Goal: Task Accomplishment & Management: Use online tool/utility

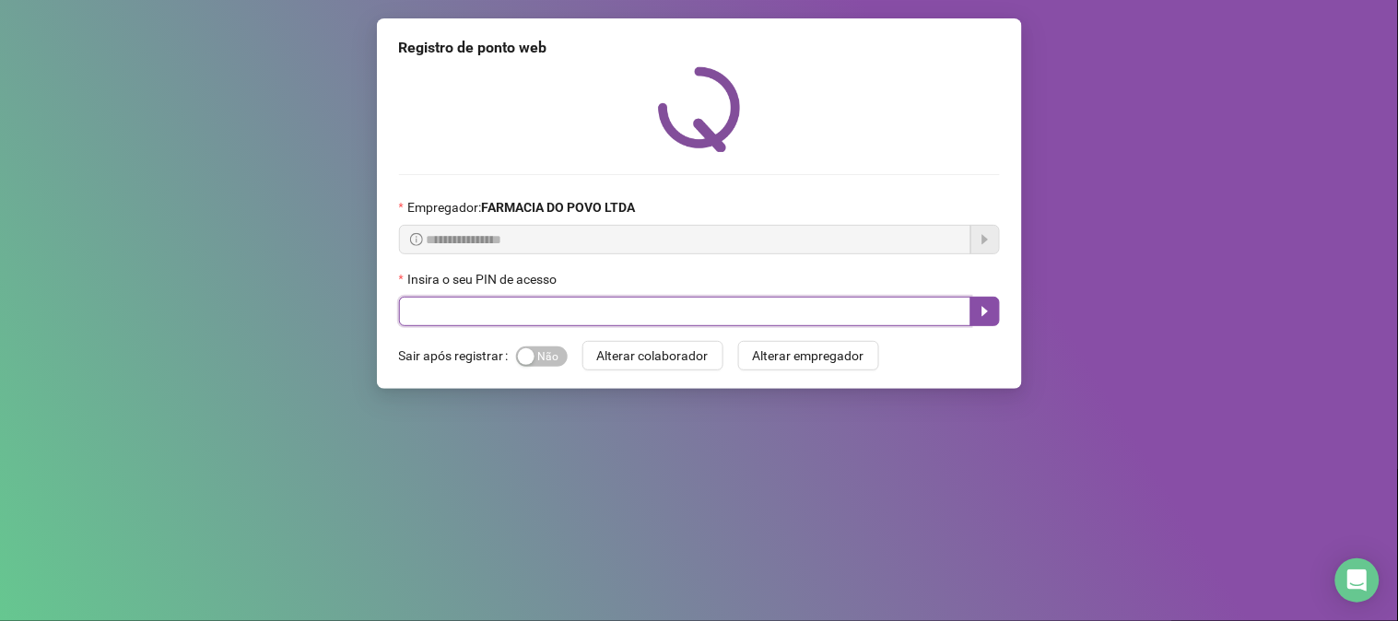
click at [574, 316] on input "text" at bounding box center [685, 311] width 572 height 29
type input "**"
click at [978, 313] on icon "caret-right" at bounding box center [985, 311] width 15 height 15
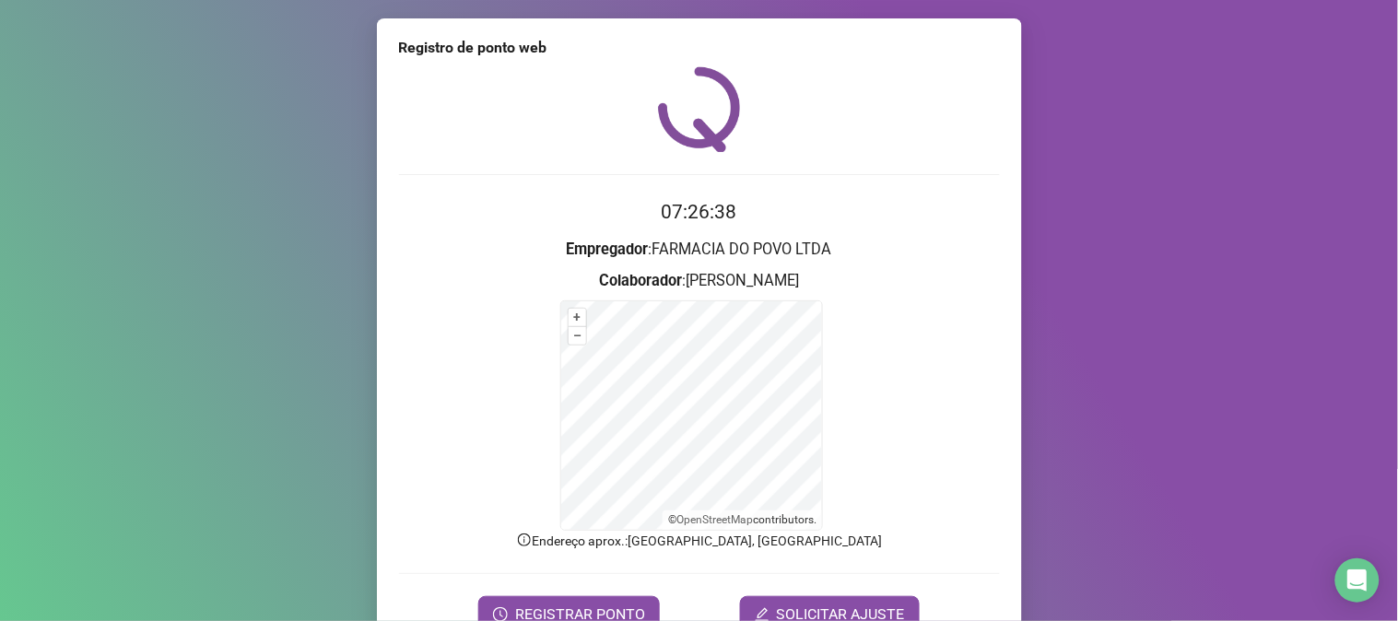
scroll to position [92, 0]
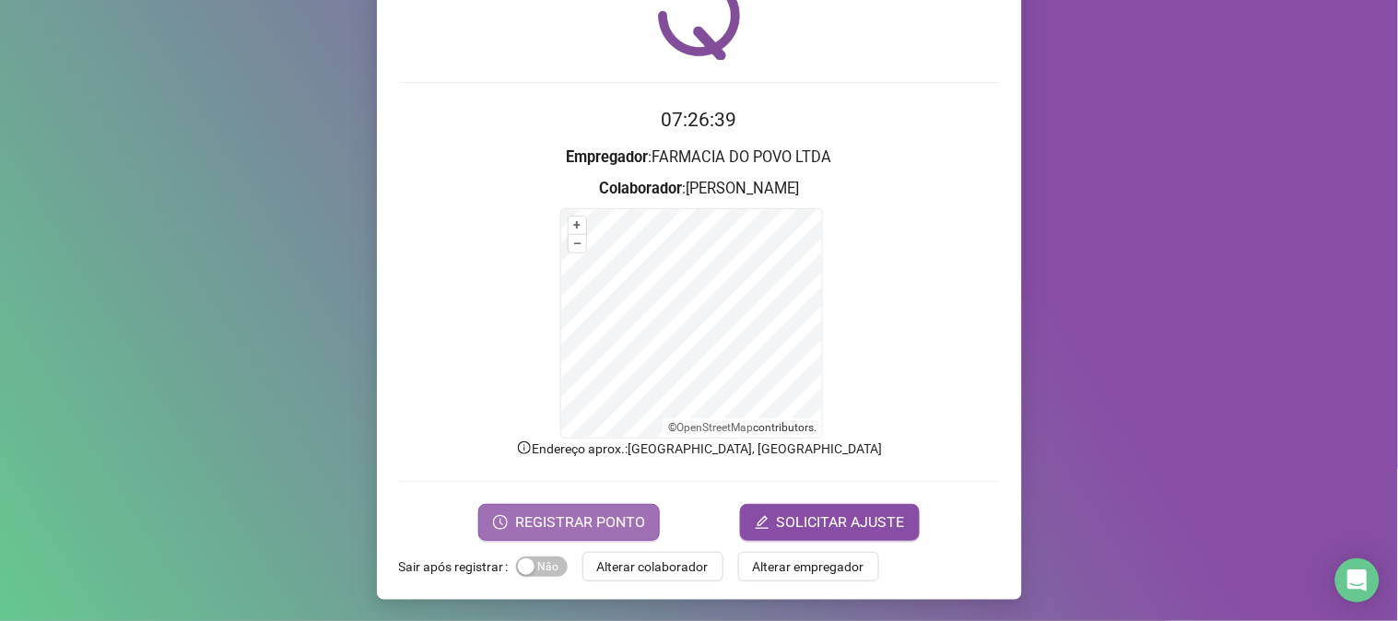
click at [584, 537] on button "REGISTRAR PONTO" at bounding box center [569, 522] width 182 height 37
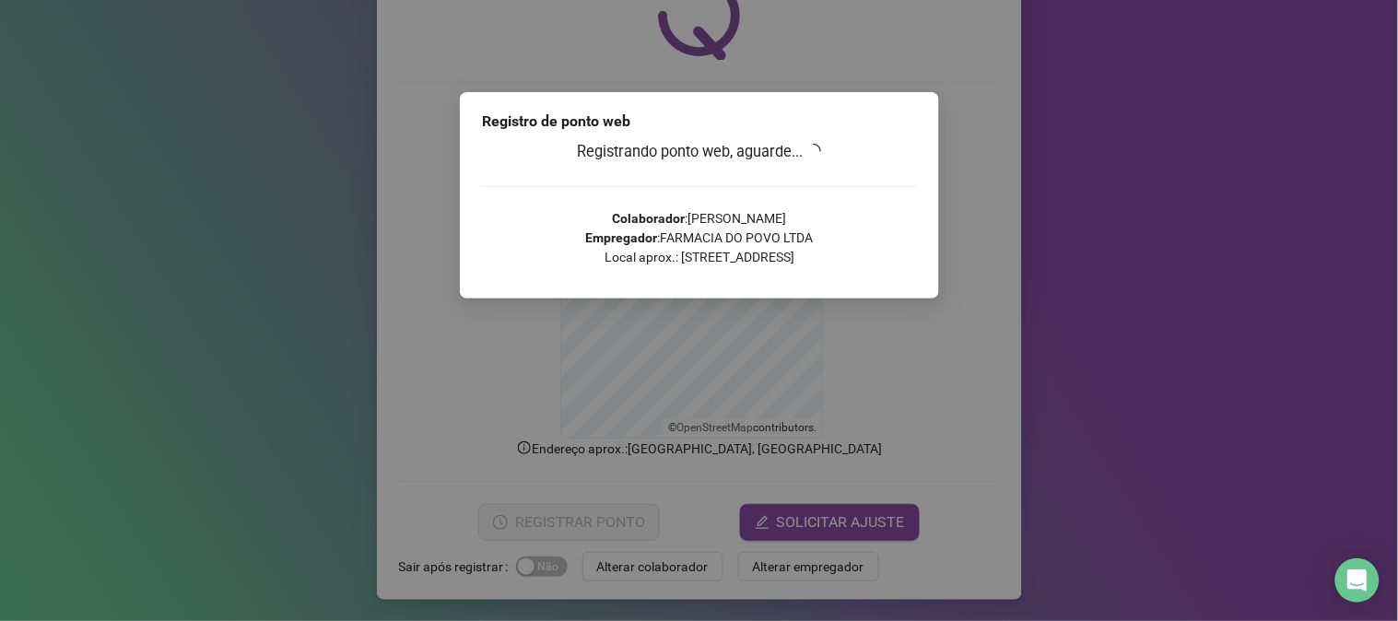
click at [584, 537] on div "Registro de ponto web Registrando ponto web, aguarde... Colaborador : [PERSON_N…" at bounding box center [699, 310] width 1398 height 621
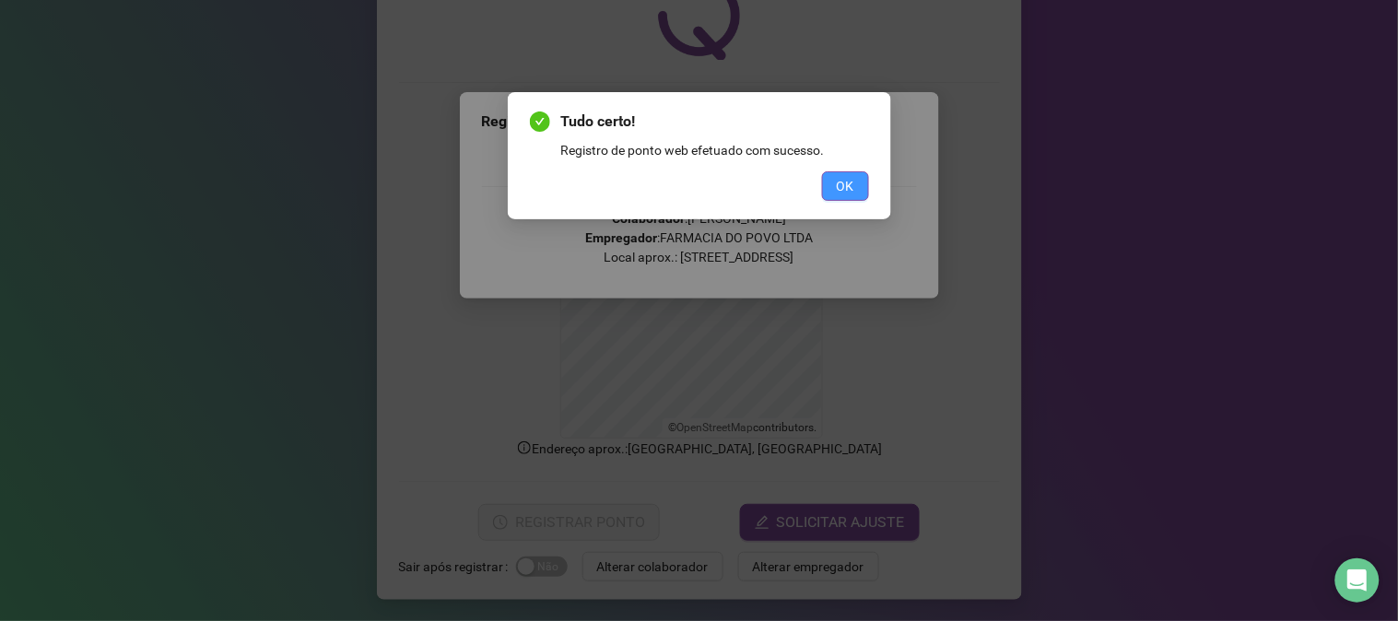
click at [843, 182] on span "OK" at bounding box center [846, 186] width 18 height 20
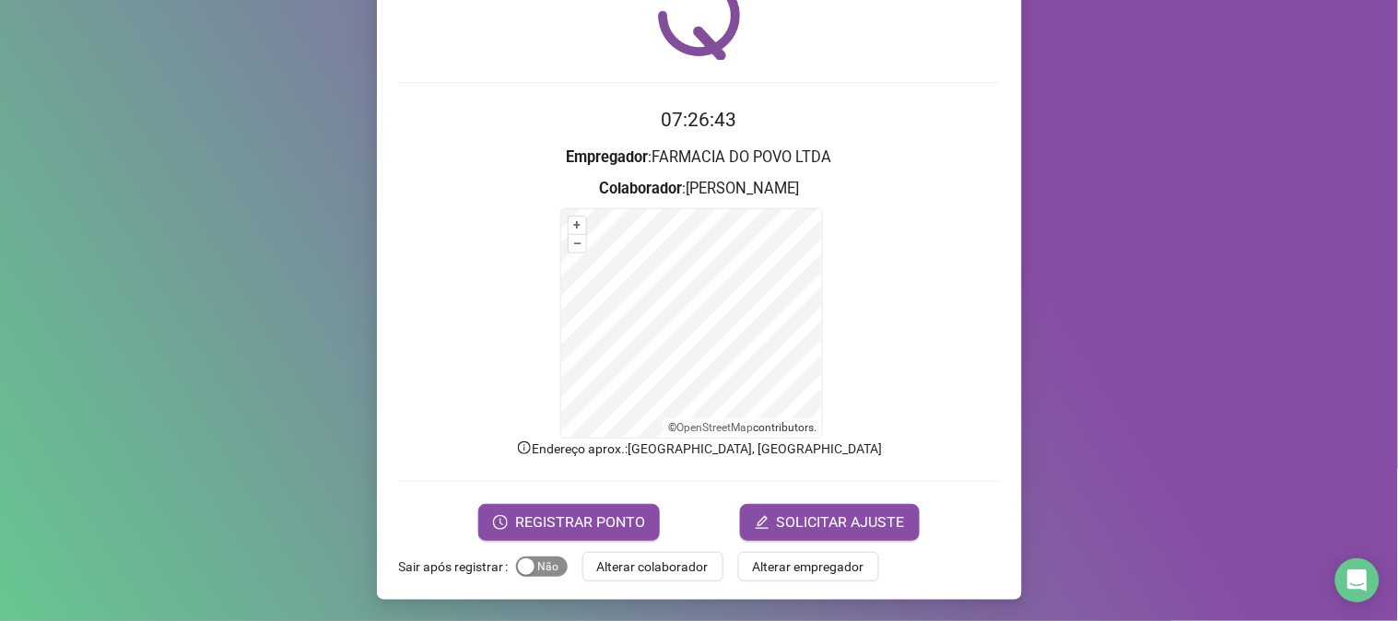
click at [541, 572] on span "Sim Não" at bounding box center [542, 567] width 52 height 20
click at [665, 573] on span "Alterar colaborador" at bounding box center [653, 567] width 112 height 20
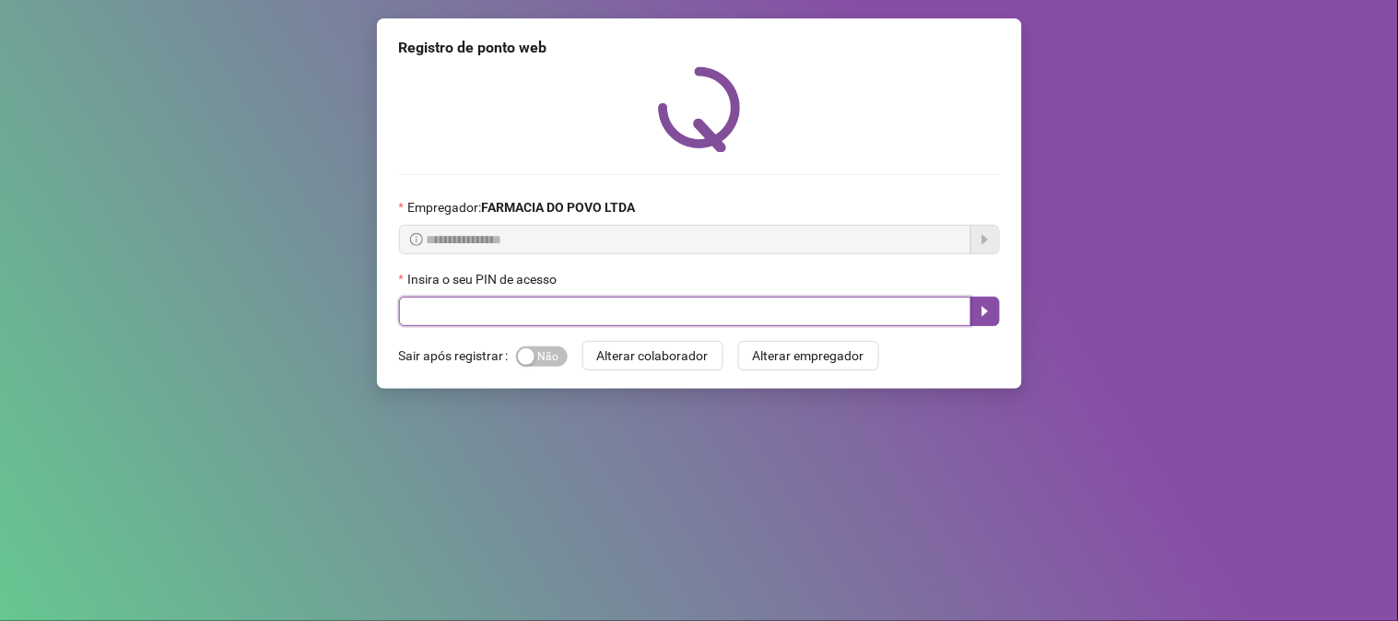
click at [520, 326] on input "text" at bounding box center [685, 311] width 572 height 29
type input "**"
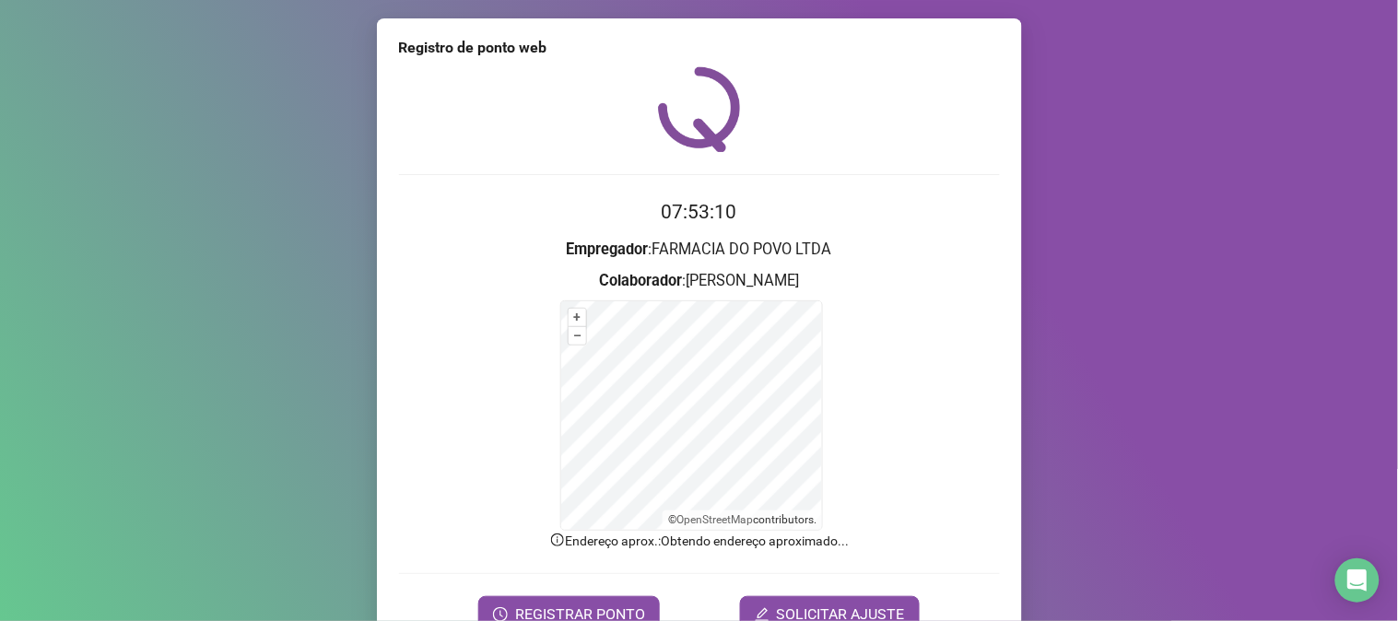
scroll to position [92, 0]
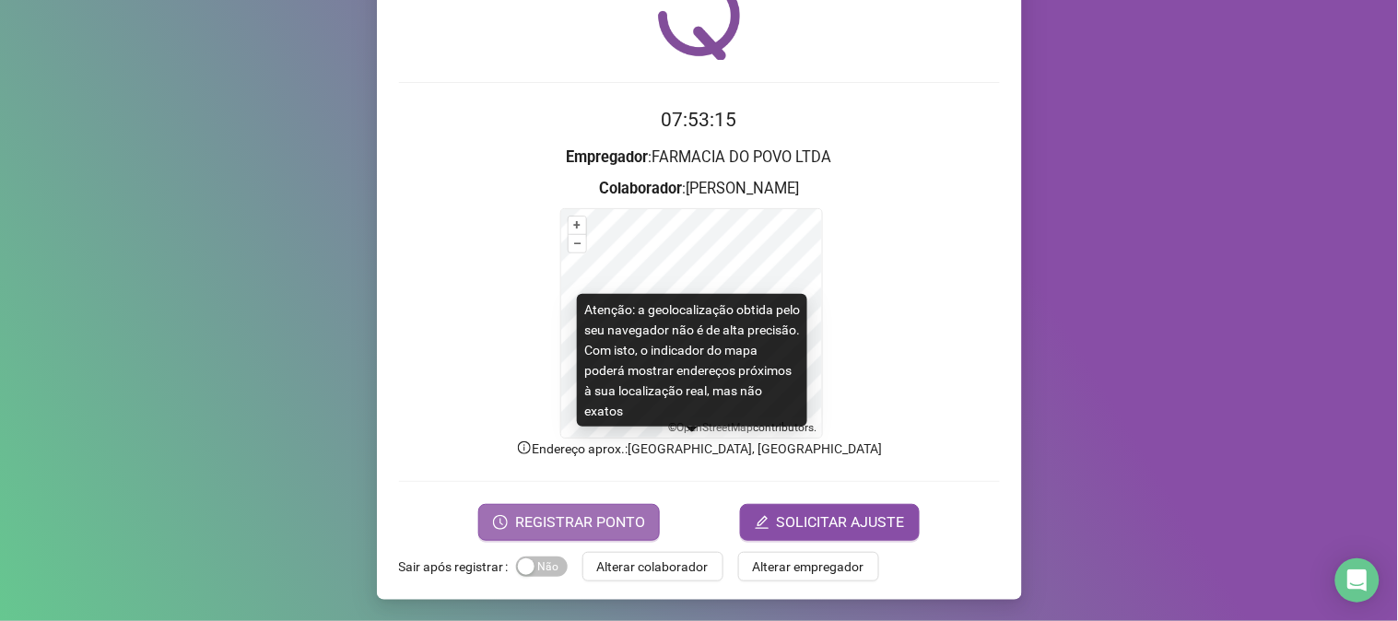
click at [536, 519] on span "REGISTRAR PONTO" at bounding box center [580, 523] width 130 height 22
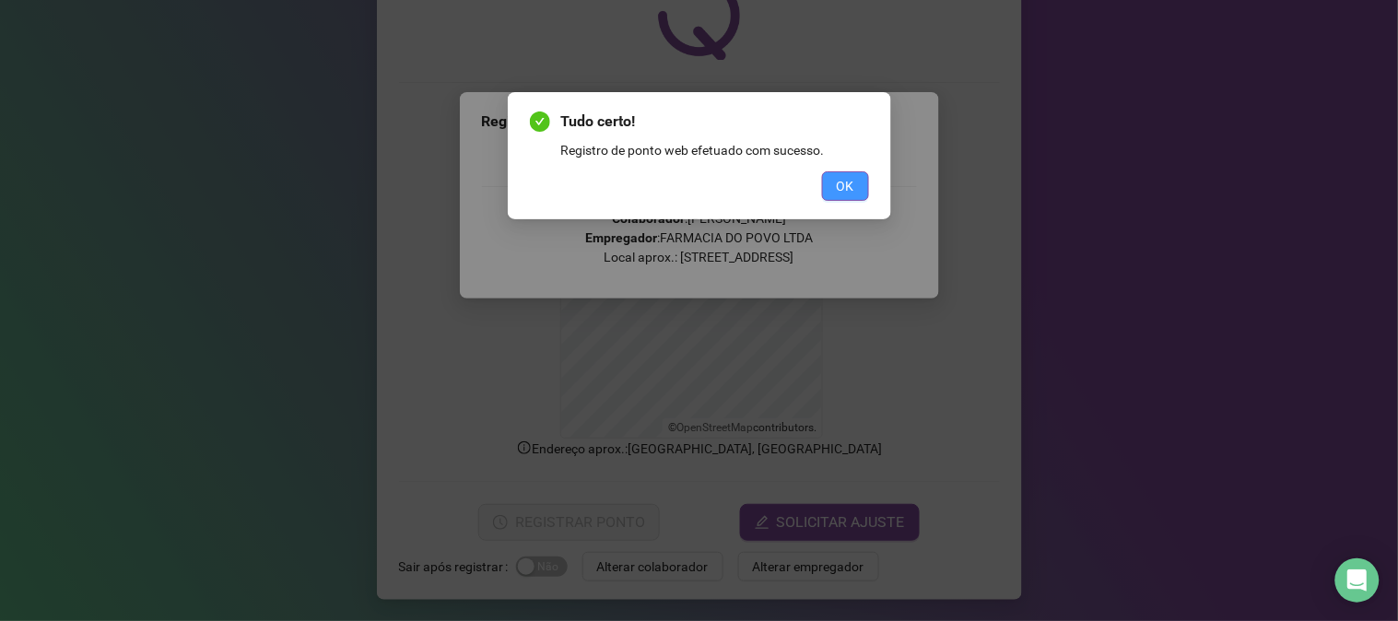
click at [834, 181] on button "OK" at bounding box center [845, 185] width 47 height 29
